Goal: Task Accomplishment & Management: Use online tool/utility

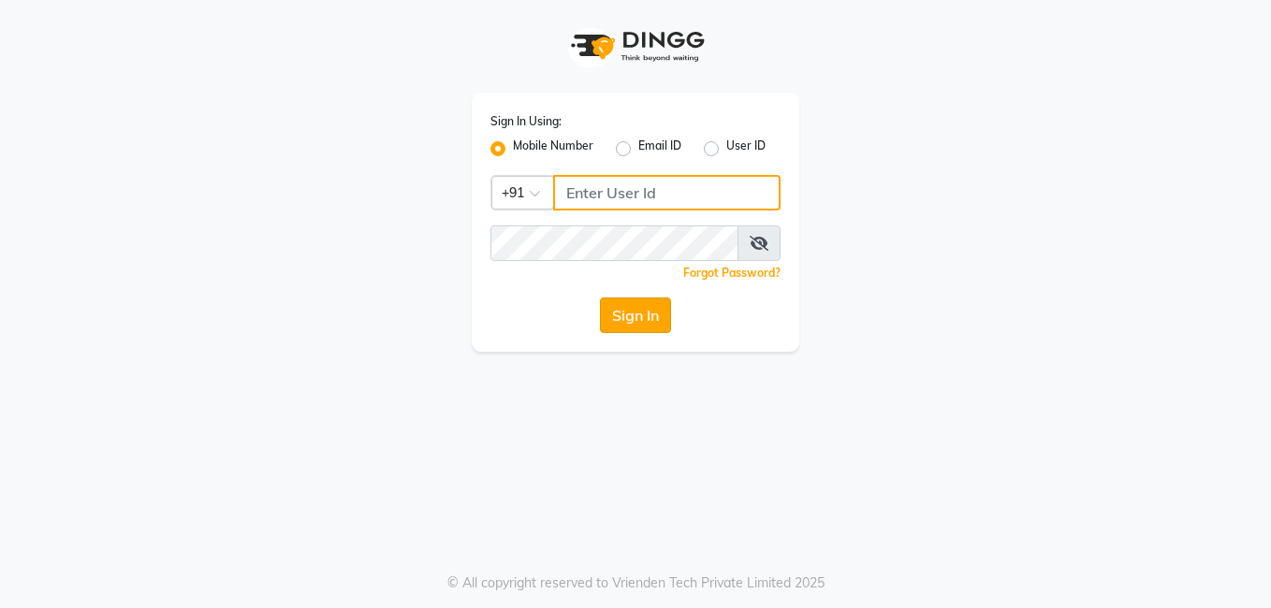
type input "7972130492"
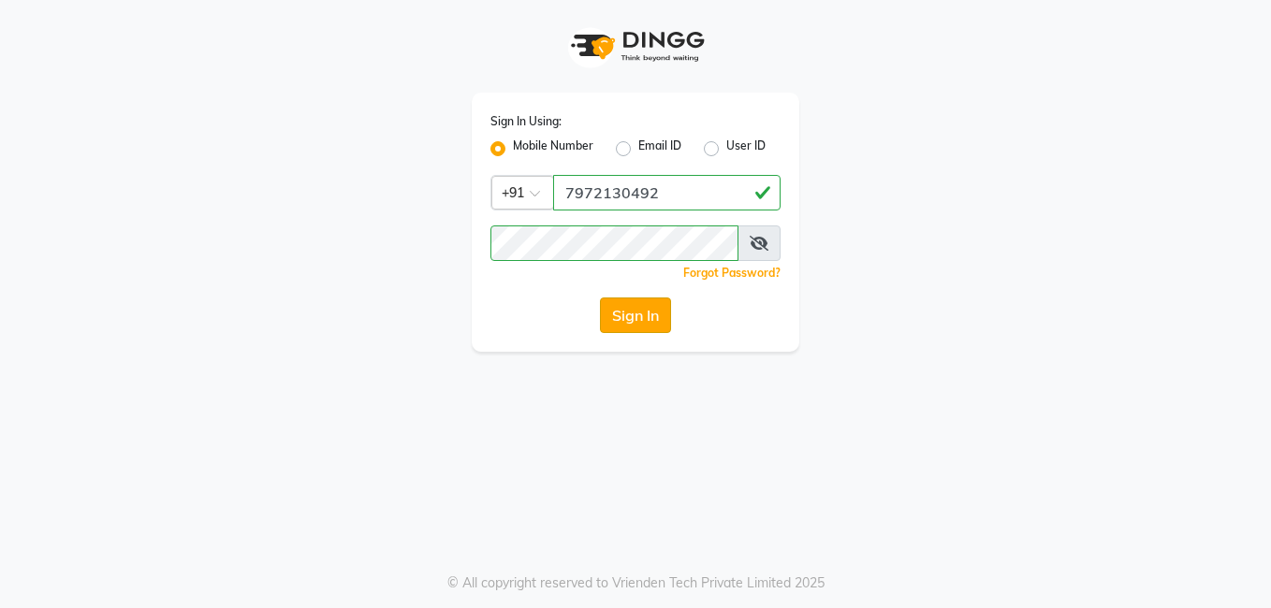
click at [626, 319] on button "Sign In" at bounding box center [635, 316] width 71 height 36
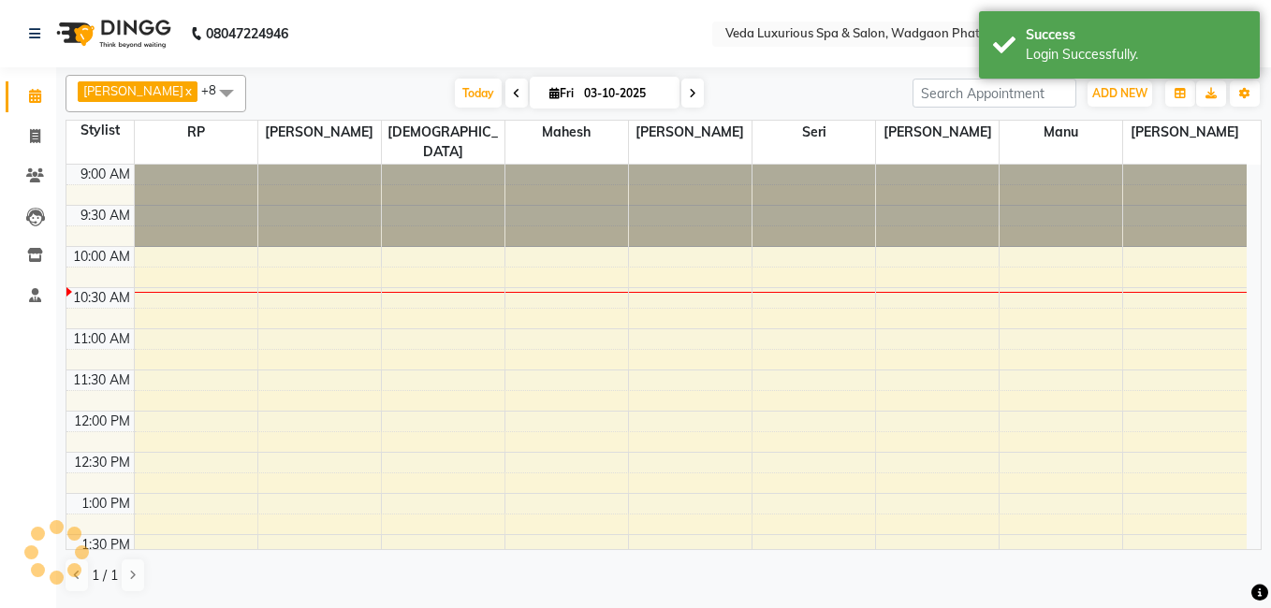
select select "en"
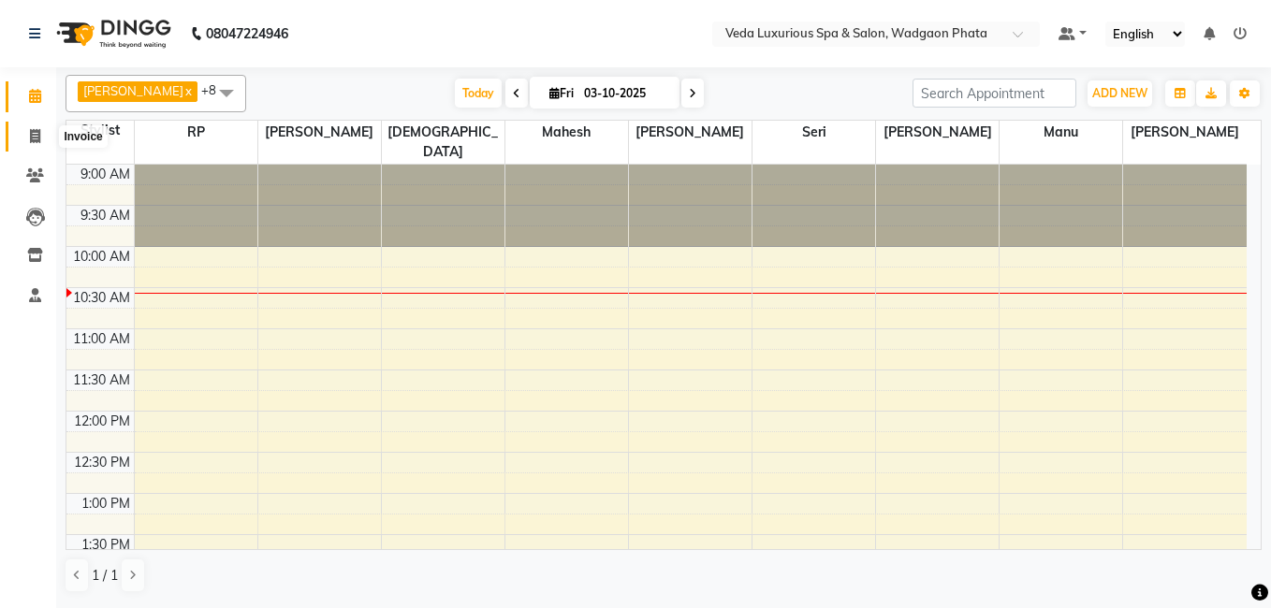
click at [33, 130] on icon at bounding box center [35, 136] width 10 height 14
select select "service"
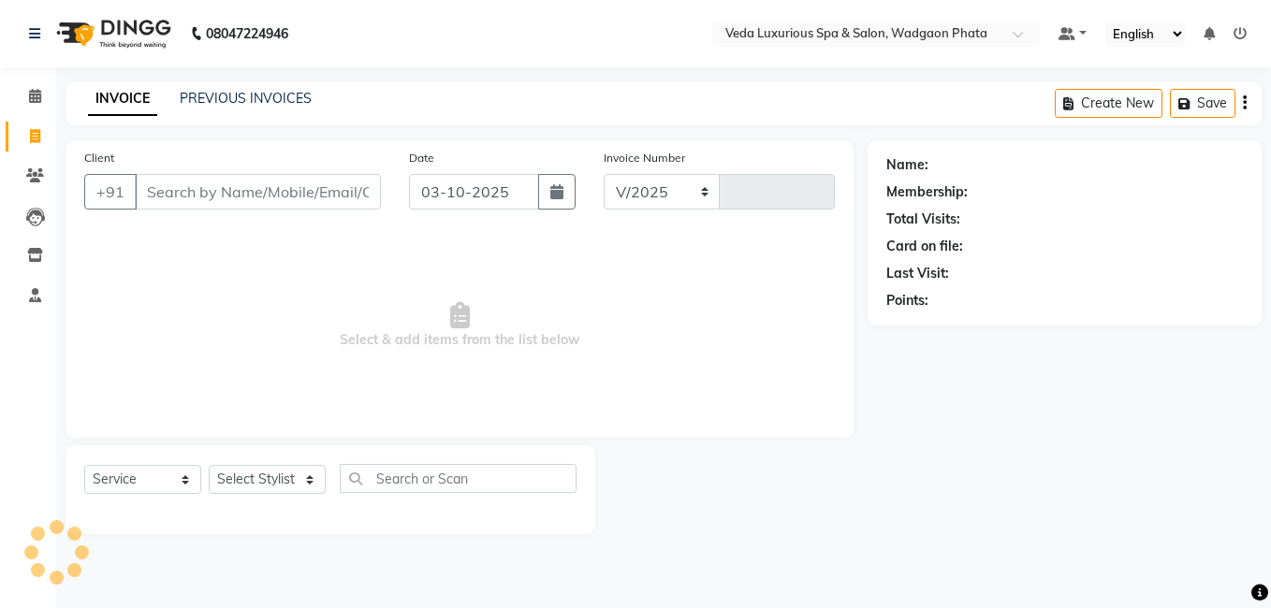
select select "4666"
type input "2785"
